Goal: Task Accomplishment & Management: Complete application form

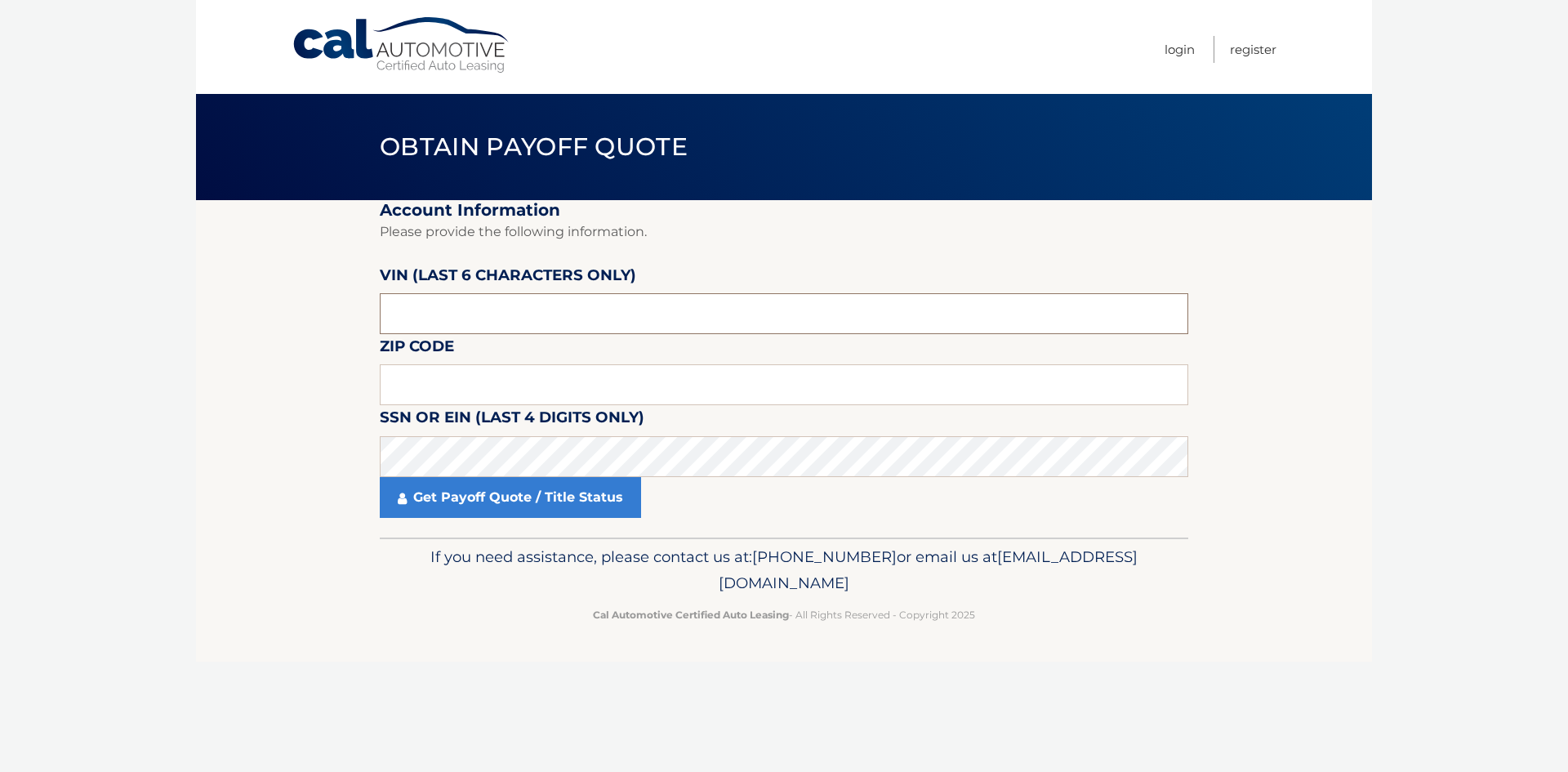
click at [435, 308] on input "text" at bounding box center [784, 313] width 809 height 41
type input "520155"
click at [447, 387] on input "text" at bounding box center [784, 385] width 809 height 41
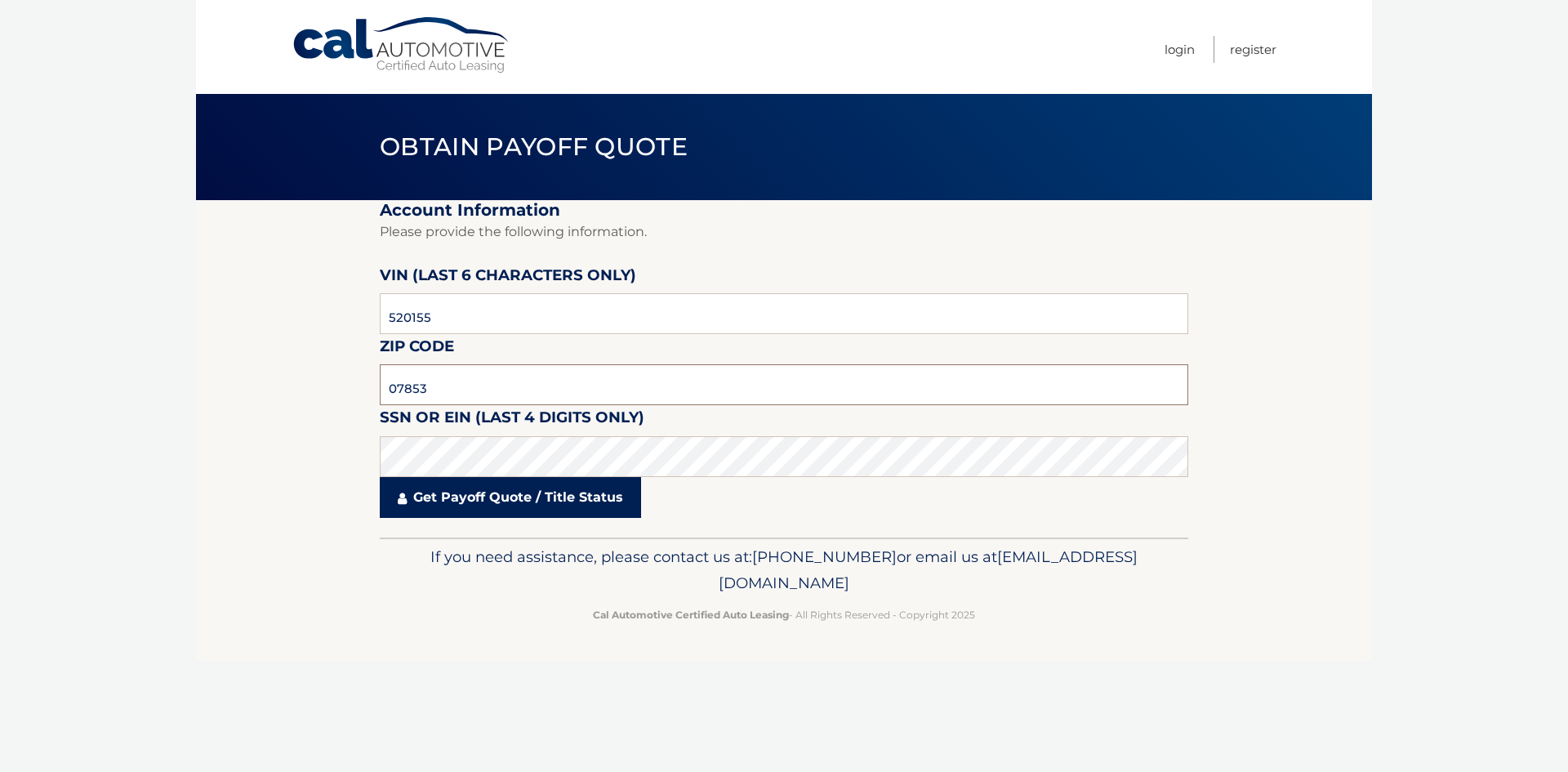
type input "07853"
click button "For Originating Dealer" at bounding box center [0, 0] width 0 height 0
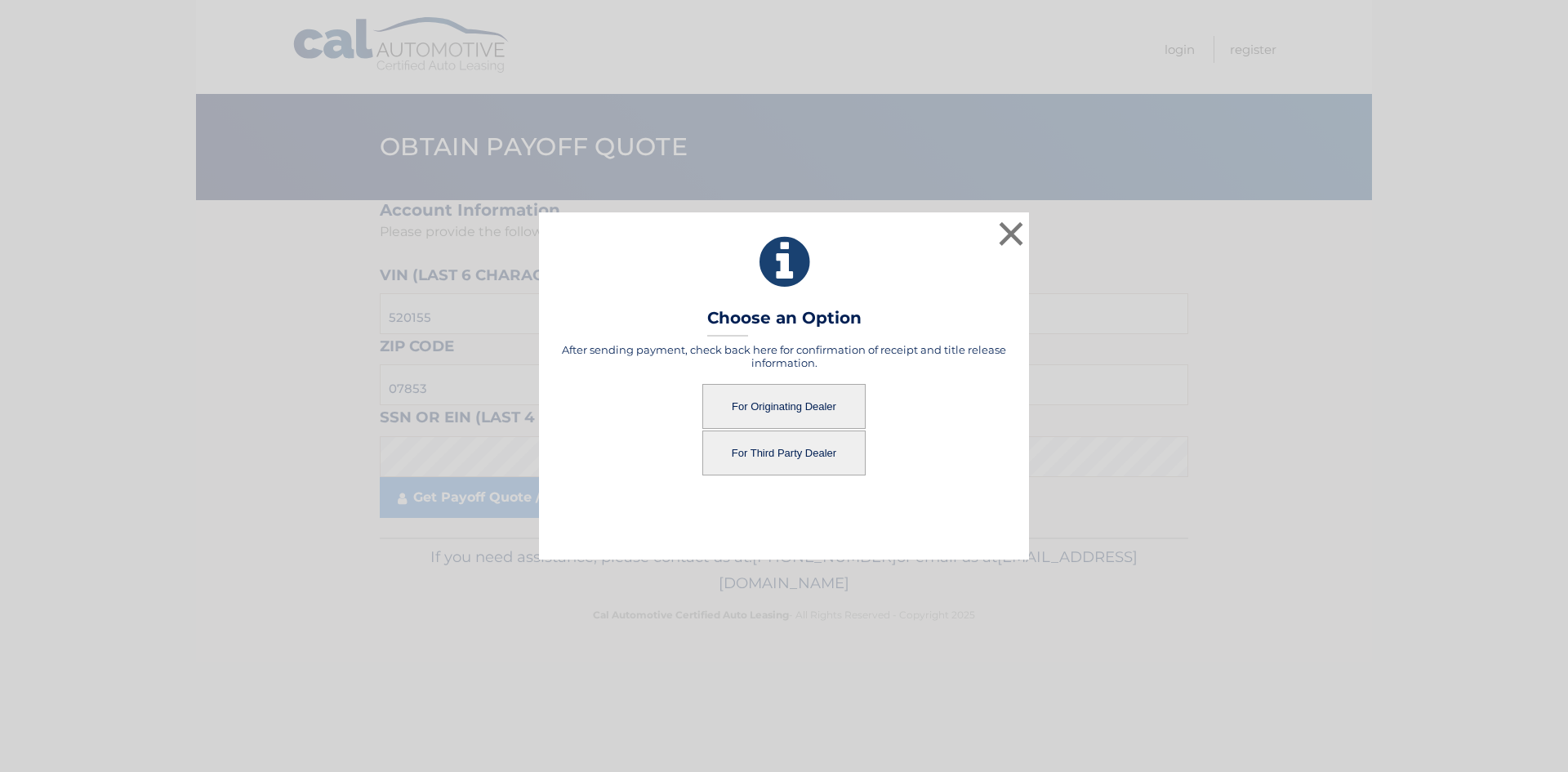
click at [790, 397] on button "For Originating Dealer" at bounding box center [784, 406] width 164 height 45
